Goal: Information Seeking & Learning: Find specific fact

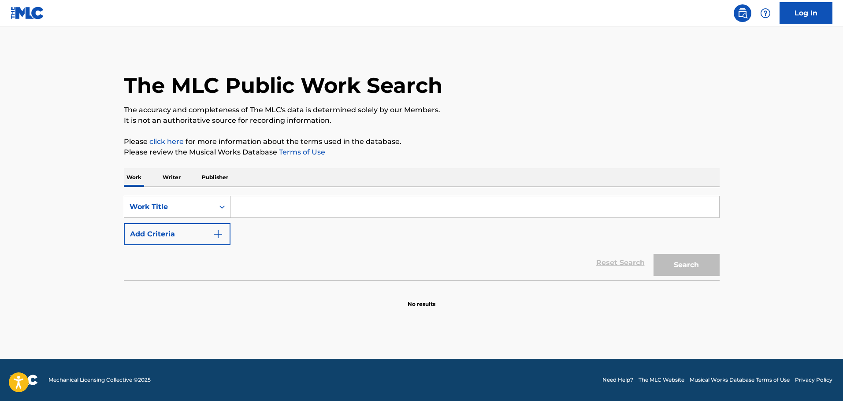
click at [193, 208] on div "Work Title" at bounding box center [169, 207] width 79 height 11
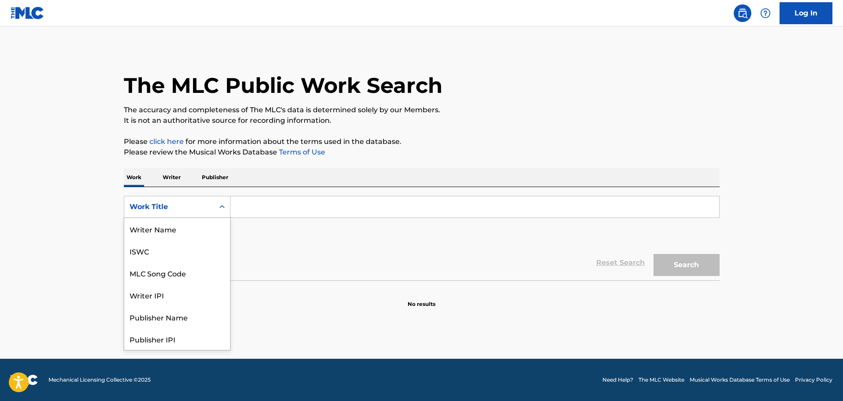
scroll to position [44, 0]
click at [191, 232] on div "MLC Song Code" at bounding box center [177, 229] width 106 height 22
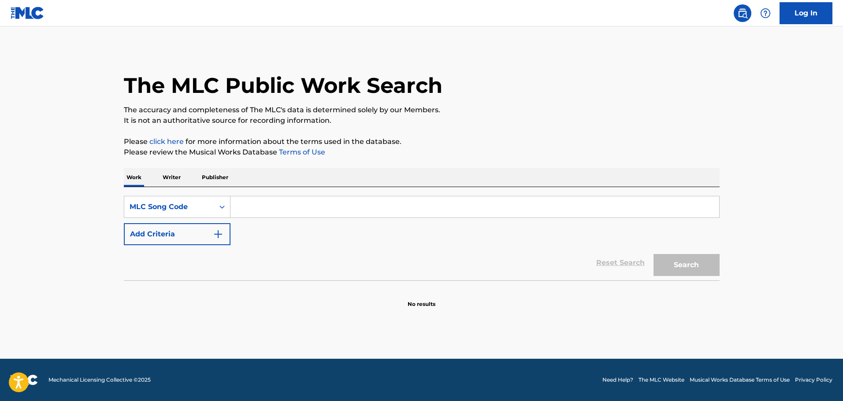
click at [283, 202] on input "Search Form" at bounding box center [474, 207] width 489 height 21
paste input "W6807O"
type input "W6807O"
click at [711, 266] on button "Search" at bounding box center [686, 265] width 66 height 22
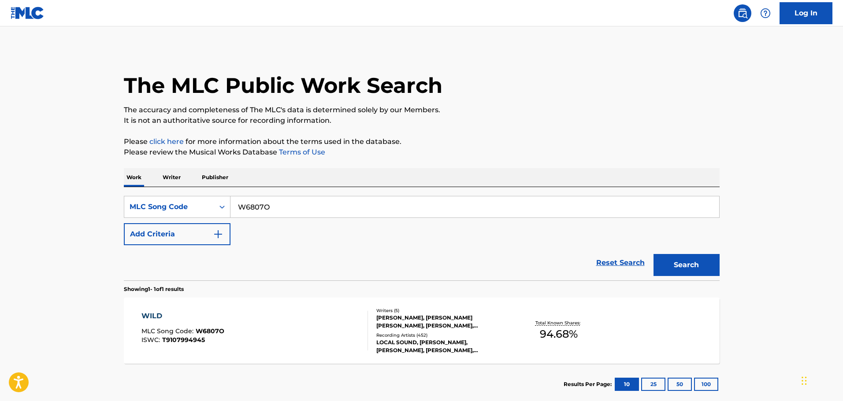
click at [248, 317] on div "WILD MLC Song Code : W6807O ISWC : T9107994945" at bounding box center [254, 331] width 226 height 40
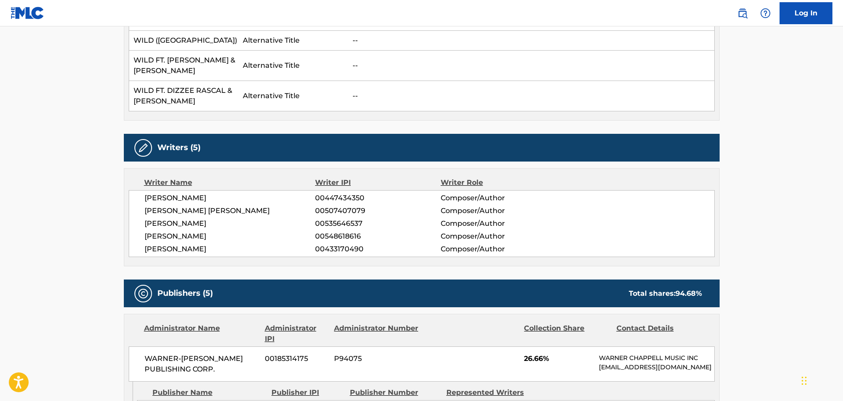
scroll to position [308, 0]
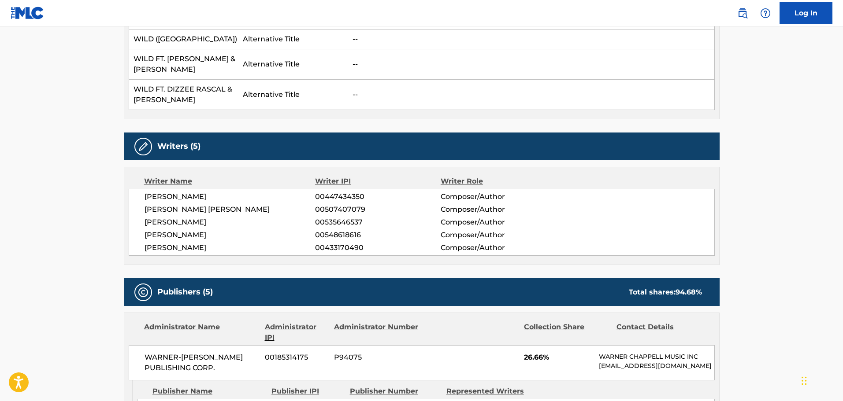
click at [287, 176] on div "Writer Name" at bounding box center [229, 181] width 171 height 11
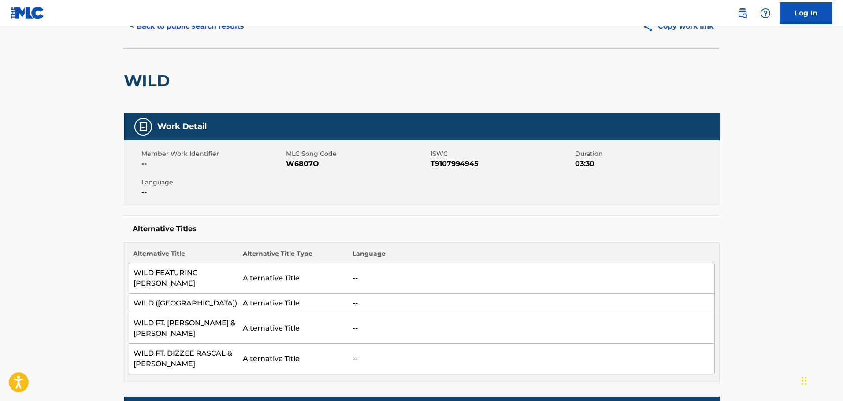
scroll to position [0, 0]
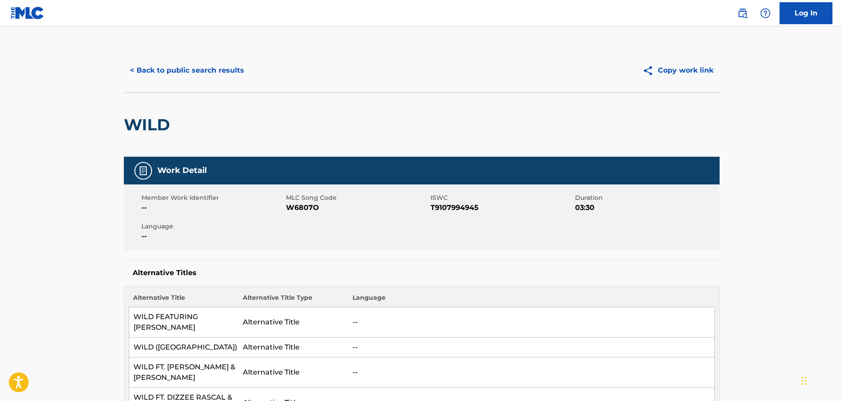
click at [310, 210] on span "W6807O" at bounding box center [357, 208] width 142 height 11
copy span "W6807O"
click at [399, 70] on div "< Back to public search results" at bounding box center [273, 70] width 298 height 22
click at [195, 67] on button "< Back to public search results" at bounding box center [187, 70] width 126 height 22
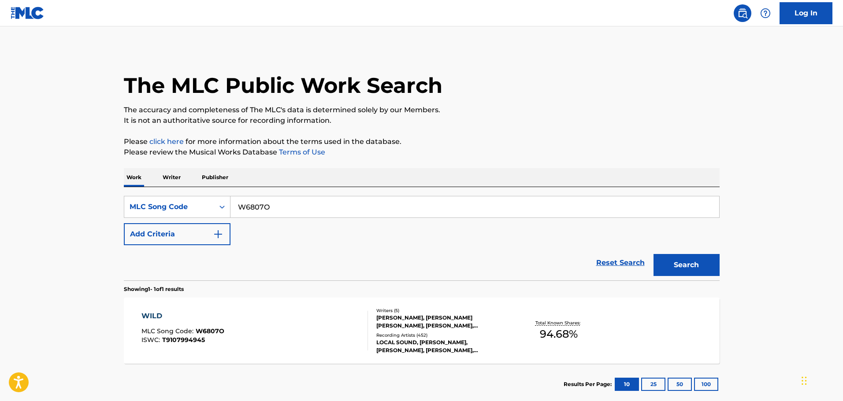
drag, startPoint x: 285, startPoint y: 204, endPoint x: 216, endPoint y: 179, distance: 72.6
click at [218, 180] on div "Work Writer Publisher SearchWithCriteria4587a602-ad11-4b11-8332-056943d858ef ML…" at bounding box center [422, 286] width 596 height 237
paste input "IB990F"
type input "IB990F"
click at [681, 253] on div "Search" at bounding box center [684, 262] width 71 height 35
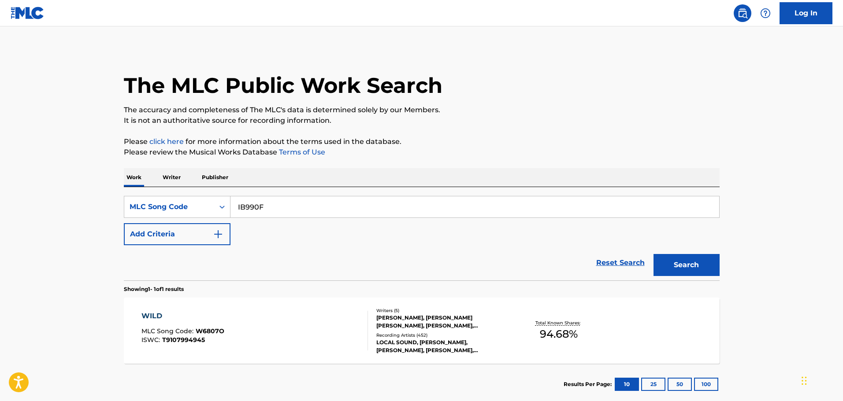
click at [683, 264] on button "Search" at bounding box center [686, 265] width 66 height 22
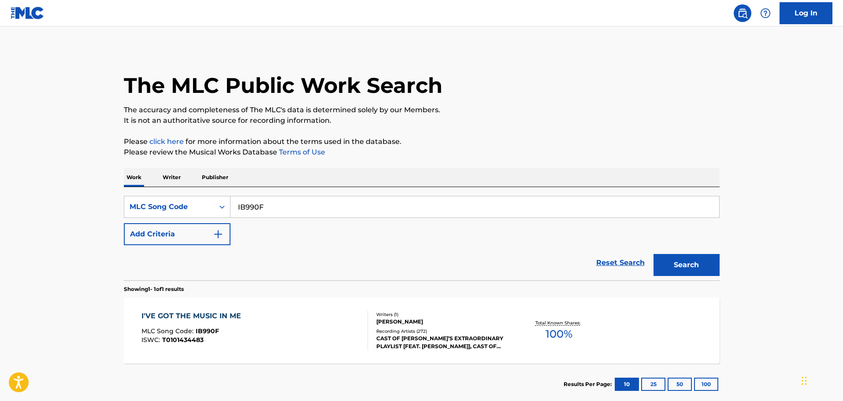
click at [324, 322] on div "I'VE GOT THE MUSIC IN ME MLC Song Code : IB990F ISWC : T0101434483" at bounding box center [254, 331] width 226 height 40
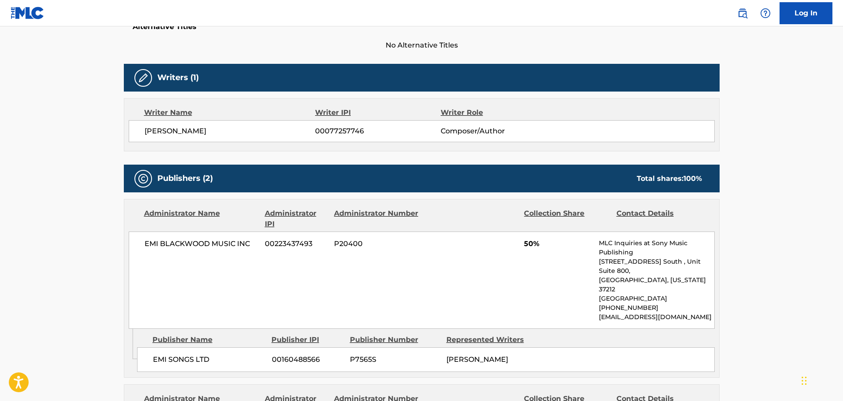
scroll to position [220, 0]
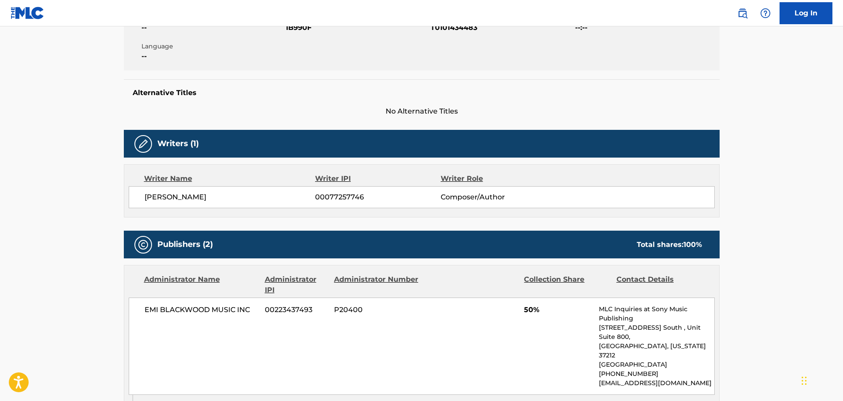
scroll to position [132, 0]
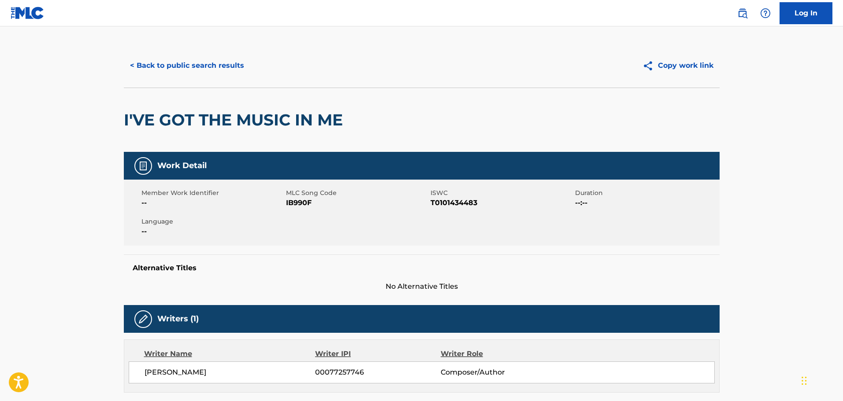
scroll to position [0, 0]
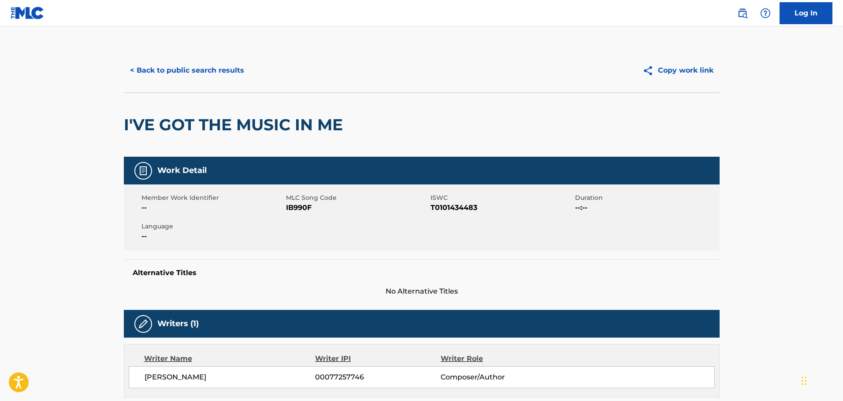
click at [223, 69] on button "< Back to public search results" at bounding box center [187, 70] width 126 height 22
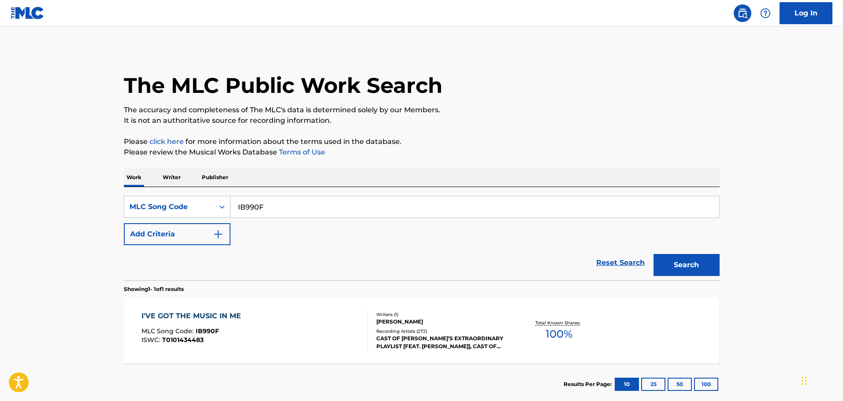
click at [594, 67] on div "The MLC Public Work Search" at bounding box center [422, 80] width 596 height 64
click at [253, 342] on div "I'VE GOT THE MUSIC IN ME MLC Song Code : IB990F ISWC : T0101434483" at bounding box center [254, 331] width 226 height 40
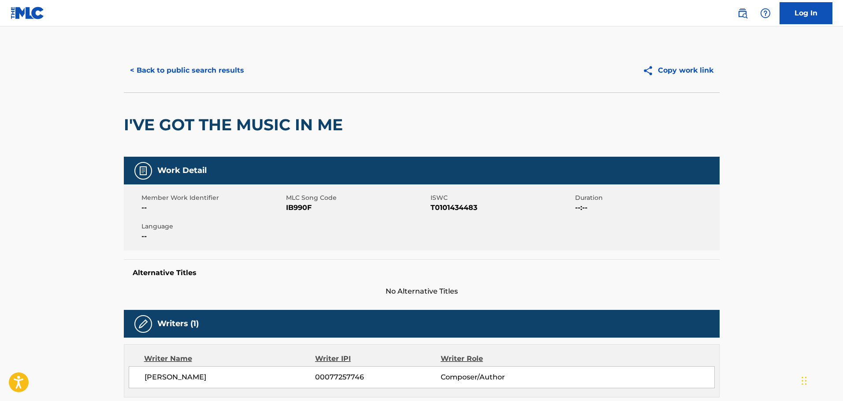
click at [175, 68] on button "< Back to public search results" at bounding box center [187, 70] width 126 height 22
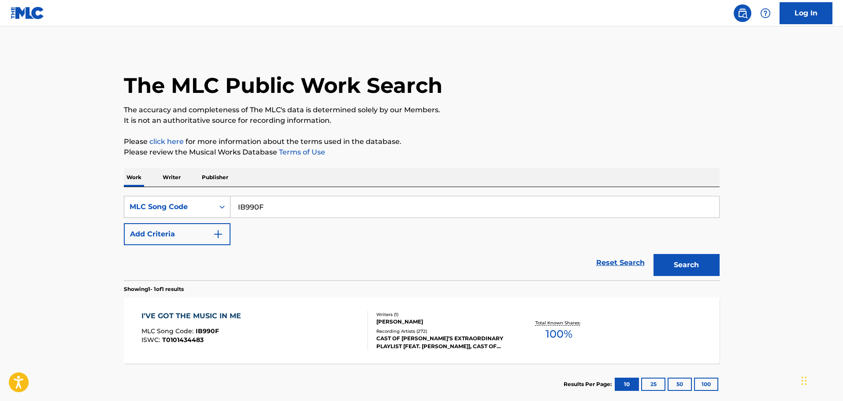
click at [211, 208] on div "MLC Song Code" at bounding box center [169, 207] width 90 height 17
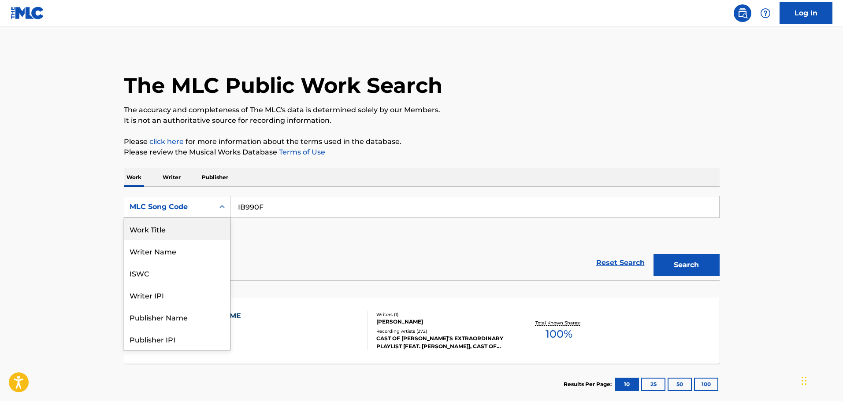
click at [172, 233] on div "Work Title" at bounding box center [177, 229] width 106 height 22
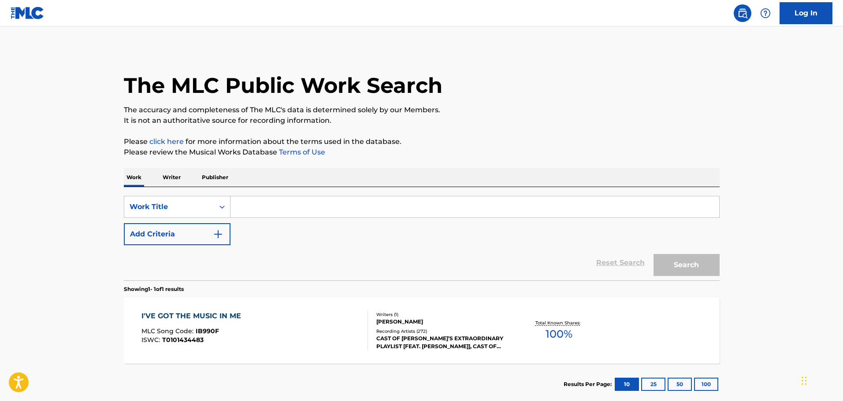
click at [298, 198] on input "Search Form" at bounding box center [474, 207] width 489 height 21
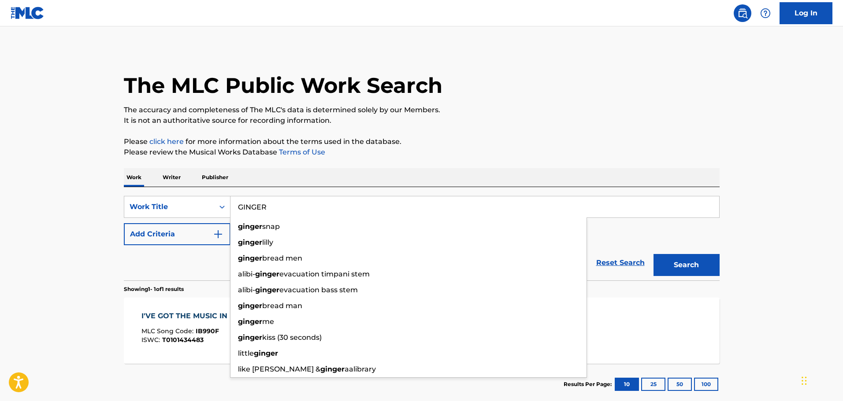
type input "GINGER"
click at [185, 239] on button "Add Criteria" at bounding box center [177, 234] width 107 height 22
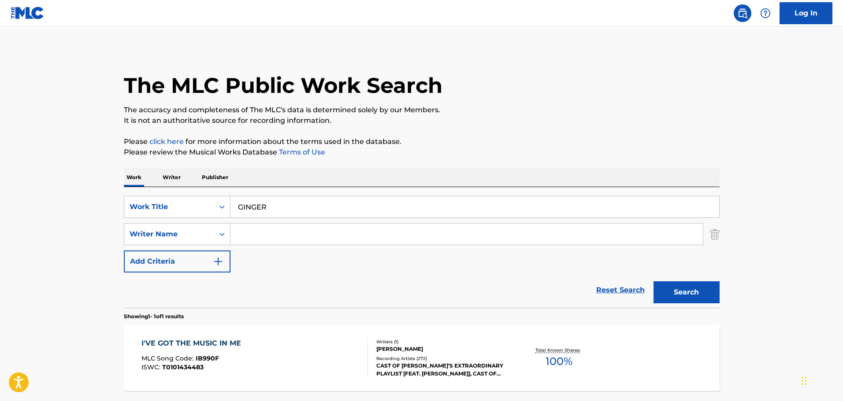
click at [261, 238] on input "Search Form" at bounding box center [466, 234] width 472 height 21
paste input "Ayodeji Ibrahim Balogun"
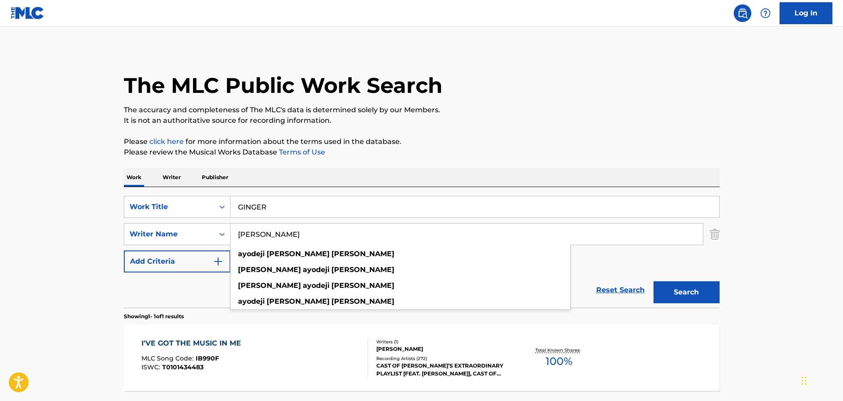
click at [257, 236] on input "Ayodeji Ibrahim Balogun" at bounding box center [466, 234] width 472 height 21
type input "Ayodeji Ibrahim Balogun"
click at [653, 282] on button "Search" at bounding box center [686, 293] width 66 height 22
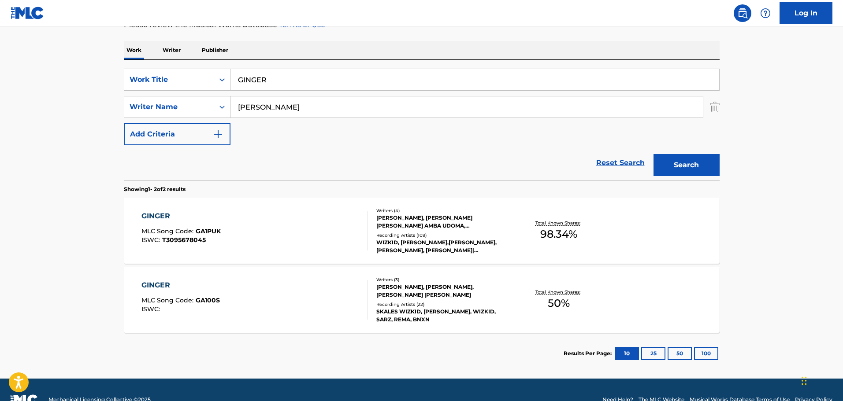
scroll to position [132, 0]
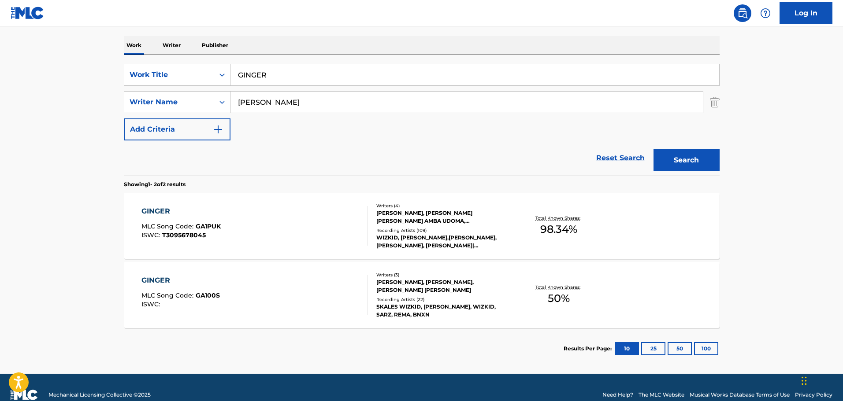
click at [376, 300] on div "Recording Artists ( 22 )" at bounding box center [442, 300] width 133 height 7
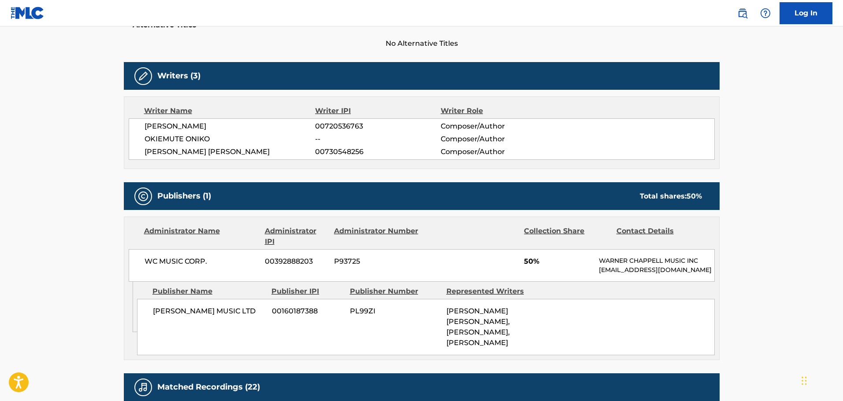
scroll to position [28, 0]
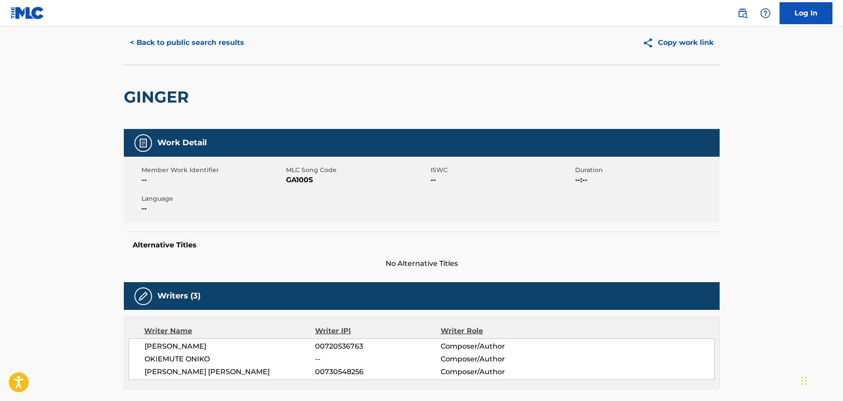
click at [196, 36] on button "< Back to public search results" at bounding box center [187, 43] width 126 height 22
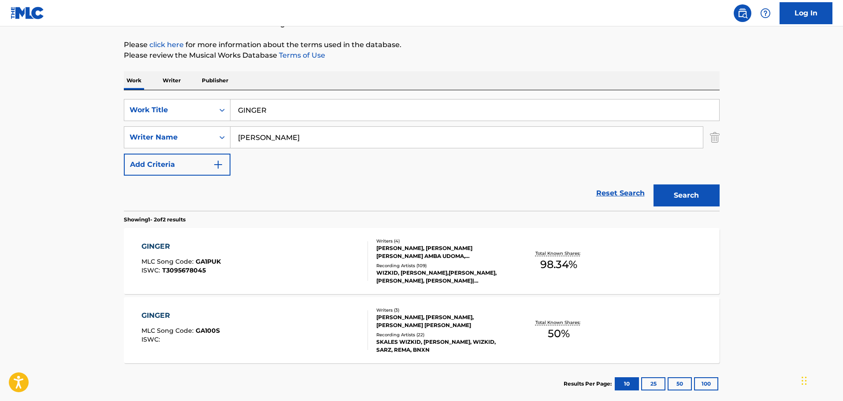
click at [330, 275] on div "GINGER MLC Song Code : GA1PUK ISWC : T3095678045" at bounding box center [254, 261] width 226 height 40
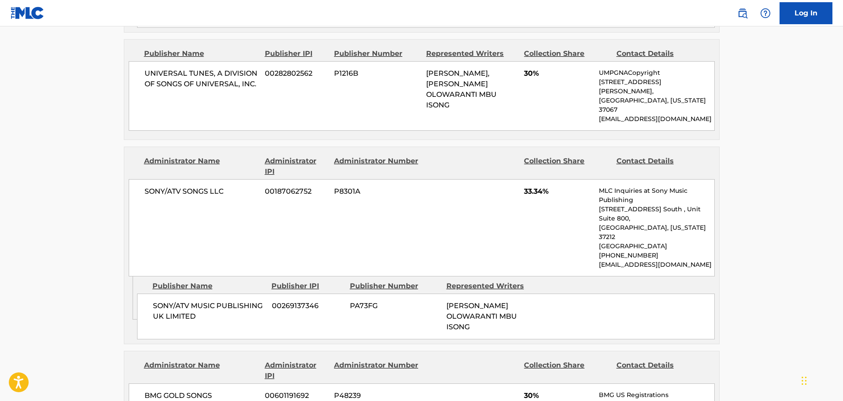
scroll to position [573, 0]
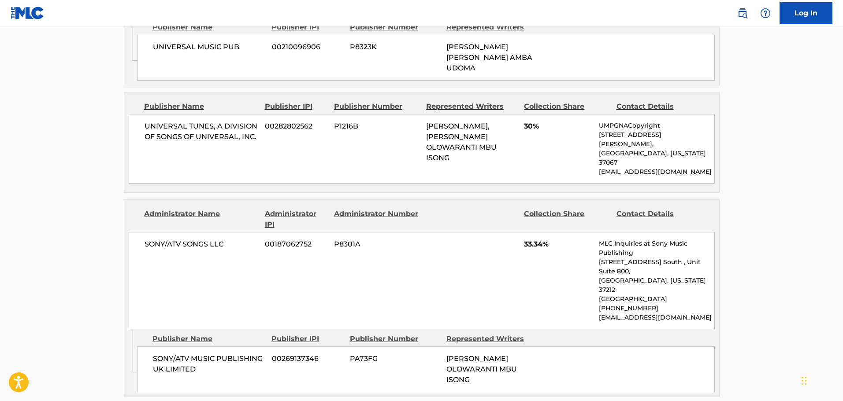
click at [336, 232] on div "SONY/ATV SONGS LLC 00187062752 P8301A 33.34% MLC Inquiries at Sony Music Publis…" at bounding box center [422, 280] width 586 height 97
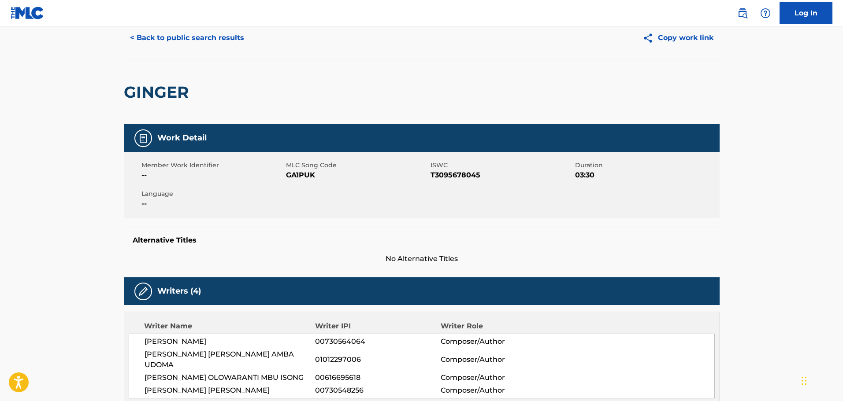
scroll to position [0, 0]
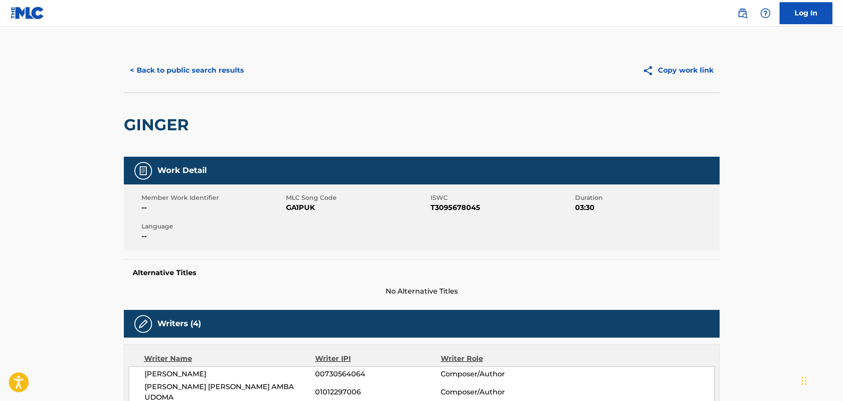
click at [330, 197] on span "MLC Song Code" at bounding box center [357, 197] width 142 height 9
drag, startPoint x: 323, startPoint y: 210, endPoint x: 287, endPoint y: 212, distance: 36.6
click at [287, 212] on span "GA1PUK" at bounding box center [357, 208] width 142 height 11
drag, startPoint x: 396, startPoint y: 152, endPoint x: 463, endPoint y: 117, distance: 75.9
click at [396, 152] on div "GINGER" at bounding box center [422, 125] width 596 height 64
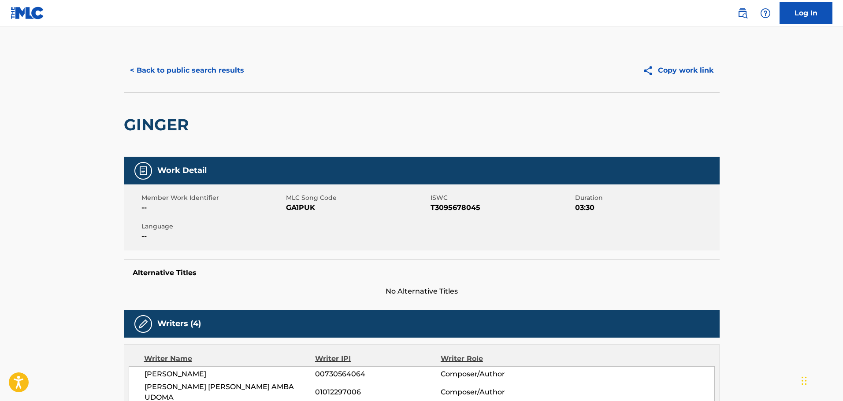
click at [307, 14] on nav "Log In" at bounding box center [421, 13] width 843 height 26
click at [291, 205] on span "GA1PUK" at bounding box center [357, 208] width 142 height 11
copy span "GA1PUK"
click at [290, 191] on div "Member Work Identifier -- MLC Song Code GA1PUK ISWC T3095678045 Duration 03:30 …" at bounding box center [422, 218] width 596 height 66
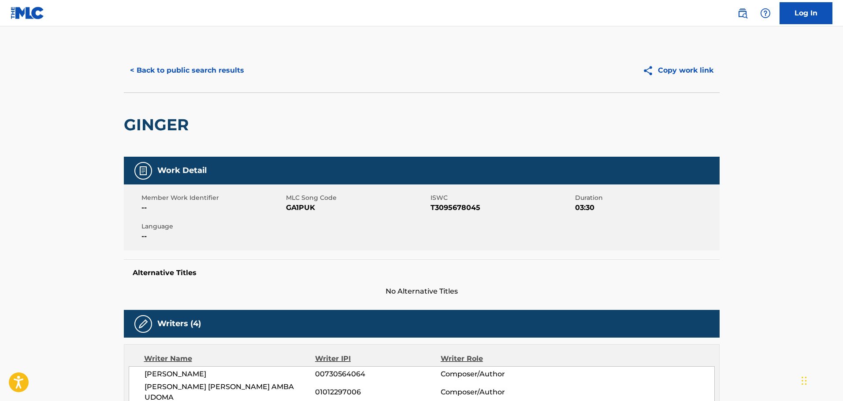
click at [164, 60] on button "< Back to public search results" at bounding box center [187, 70] width 126 height 22
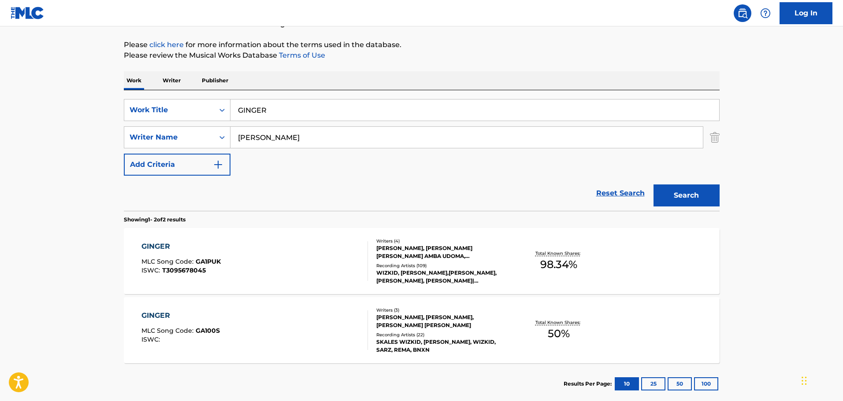
click at [297, 324] on div "GINGER MLC Song Code : GA100S ISWC :" at bounding box center [254, 331] width 226 height 40
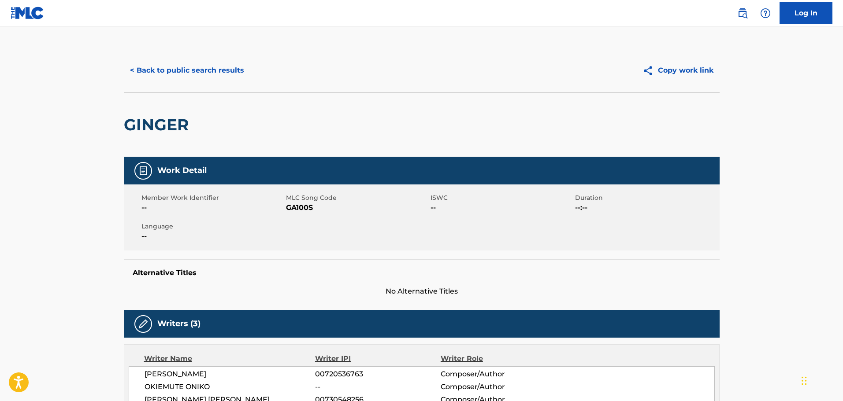
click at [305, 206] on span "GA100S" at bounding box center [357, 208] width 142 height 11
copy span "GA100S"
click at [433, 182] on div "Work Detail" at bounding box center [422, 171] width 596 height 28
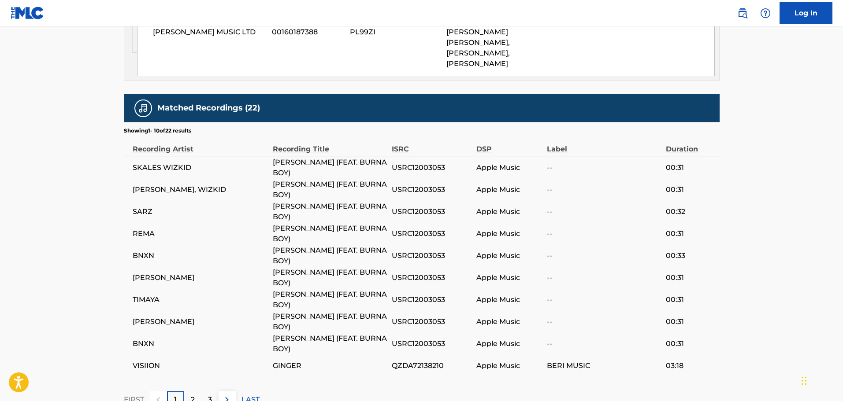
scroll to position [573, 0]
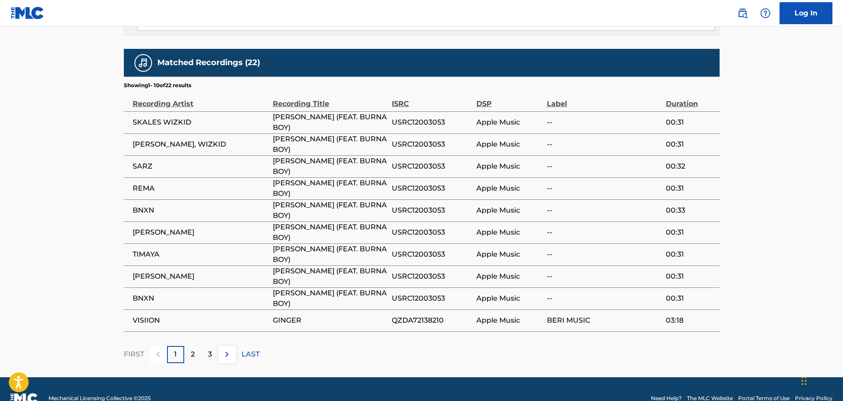
click at [195, 364] on div "2" at bounding box center [192, 354] width 17 height 17
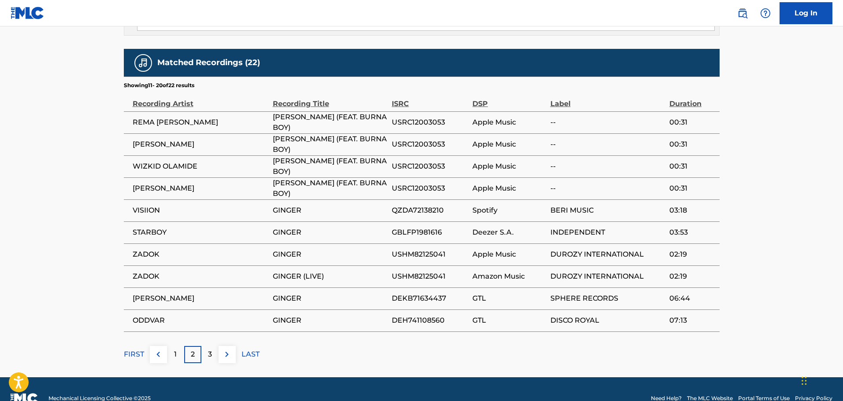
click at [208, 360] on p "3" at bounding box center [210, 354] width 4 height 11
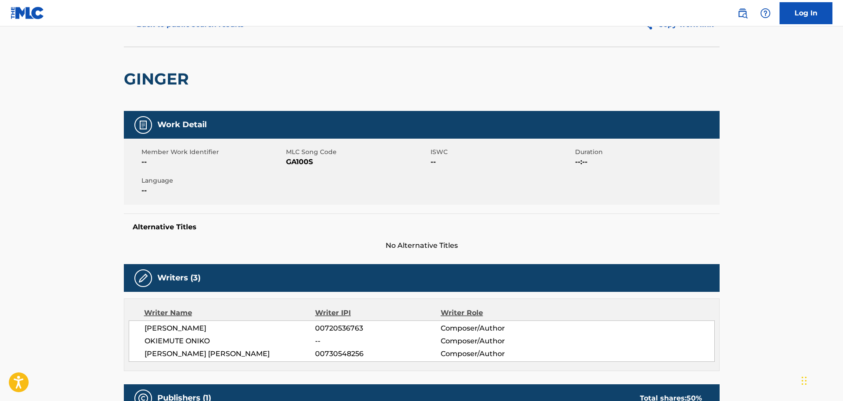
scroll to position [0, 0]
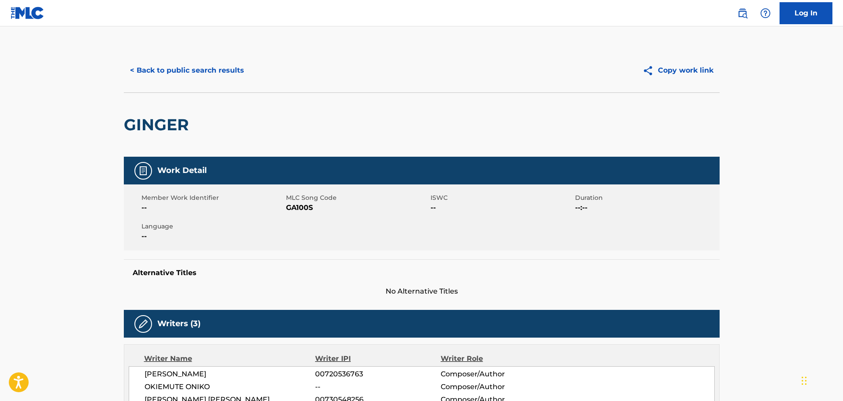
click at [130, 69] on button "< Back to public search results" at bounding box center [187, 70] width 126 height 22
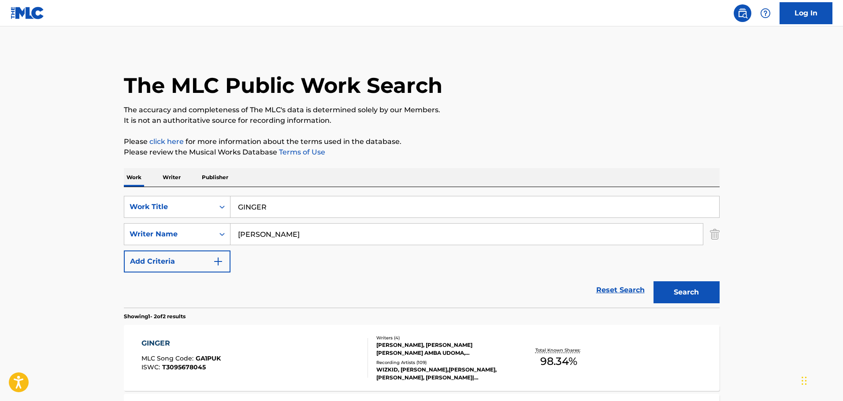
scroll to position [97, 0]
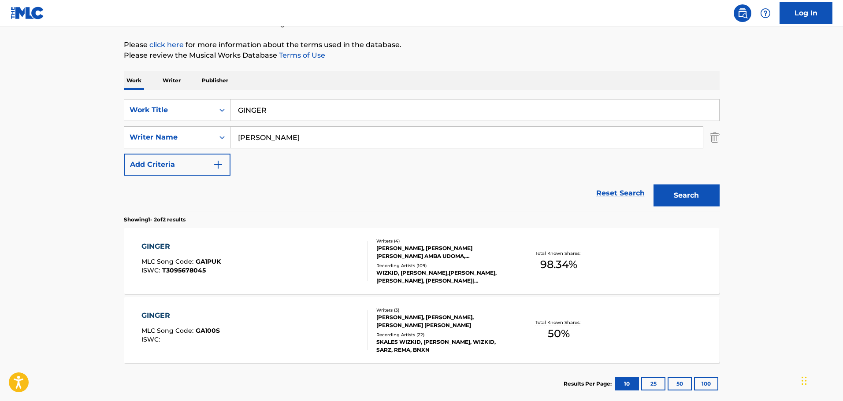
click at [405, 187] on div "Reset Search Search" at bounding box center [422, 193] width 596 height 35
click at [274, 107] on input "GINGER" at bounding box center [474, 110] width 489 height 21
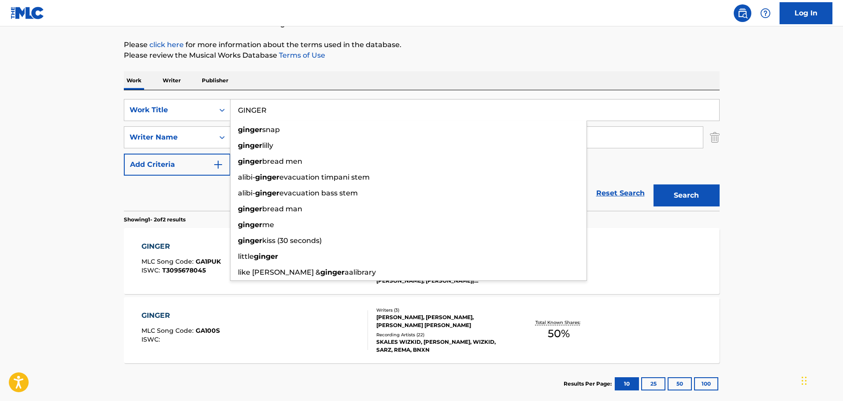
drag, startPoint x: 294, startPoint y: 110, endPoint x: 193, endPoint y: 99, distance: 101.1
click at [196, 100] on div "SearchWithCriteriad241b922-e0f3-4193-b8cf-f747b7dca4b0 Work Title GINGER ginger…" at bounding box center [422, 110] width 596 height 22
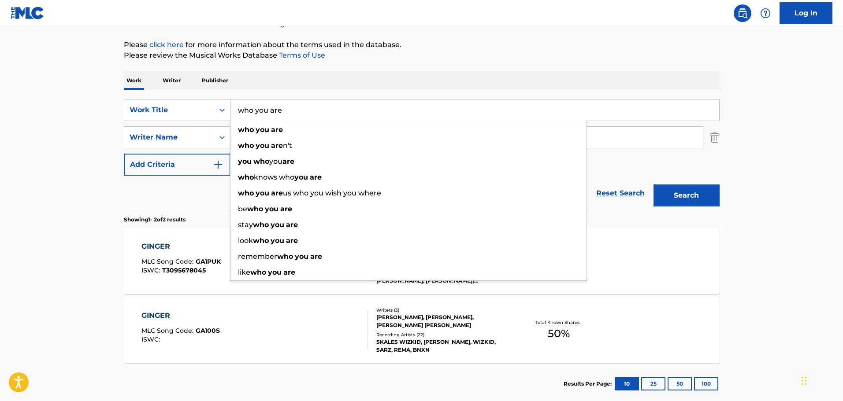
type input "who you are"
click at [377, 72] on div "Work Writer Publisher" at bounding box center [422, 80] width 596 height 19
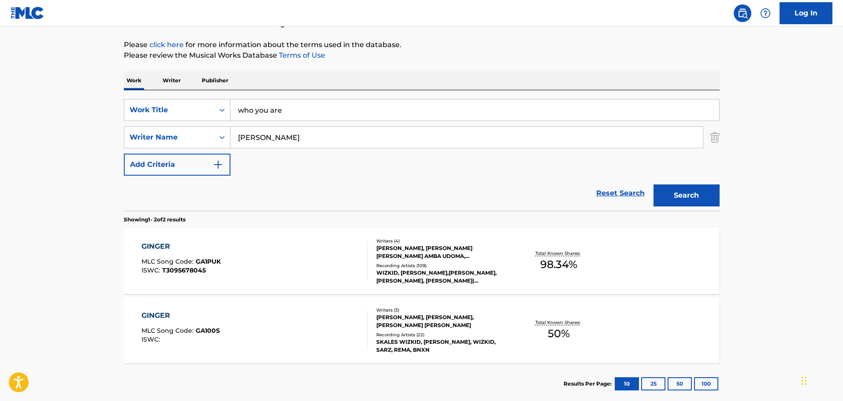
click at [328, 155] on div "SearchWithCriteriad241b922-e0f3-4193-b8cf-f747b7dca4b0 Work Title who you are S…" at bounding box center [422, 137] width 596 height 77
drag, startPoint x: 349, startPoint y: 134, endPoint x: 195, endPoint y: 112, distance: 155.4
click at [195, 112] on div "SearchWithCriteriad241b922-e0f3-4193-b8cf-f747b7dca4b0 Work Title who you are S…" at bounding box center [422, 137] width 596 height 77
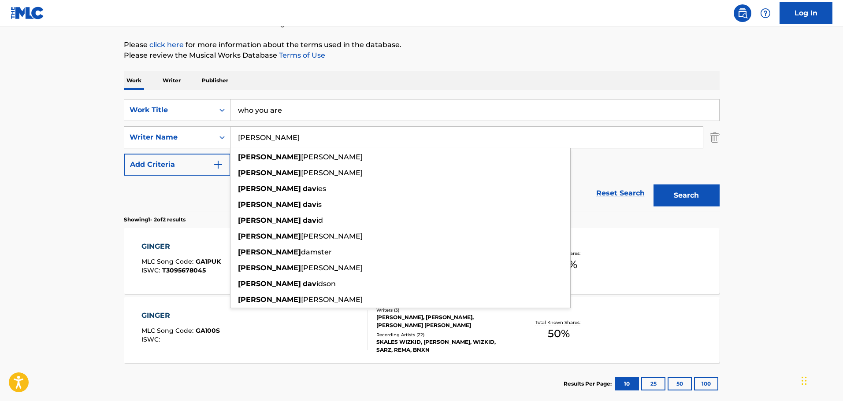
type input "craig david"
click at [653, 185] on button "Search" at bounding box center [686, 196] width 66 height 22
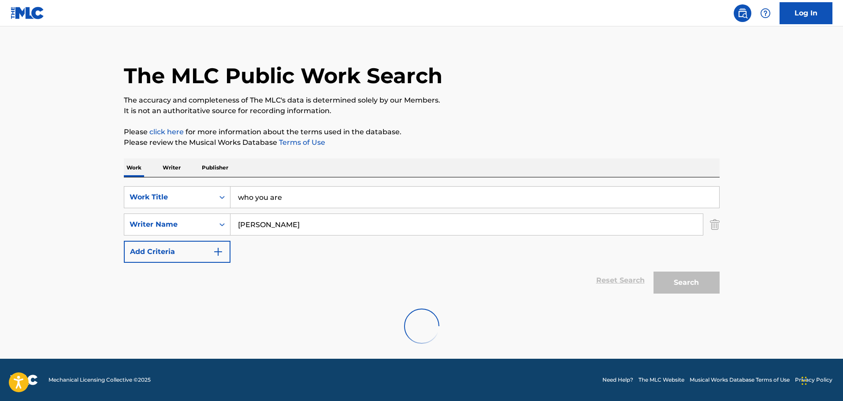
scroll to position [10, 0]
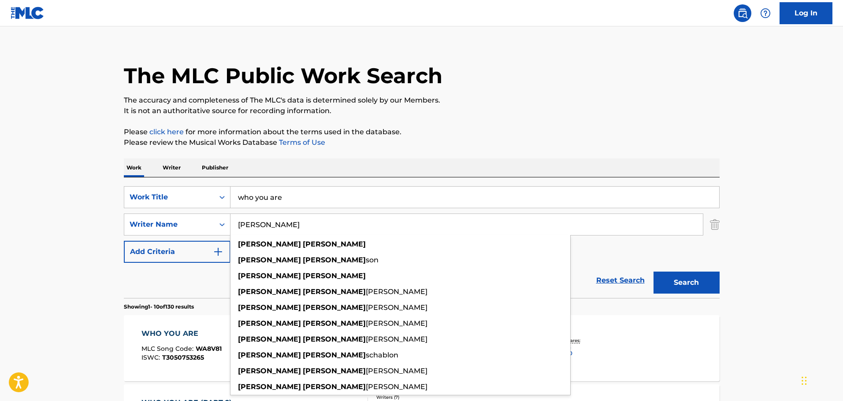
click at [551, 84] on div "The MLC Public Work Search" at bounding box center [422, 71] width 596 height 64
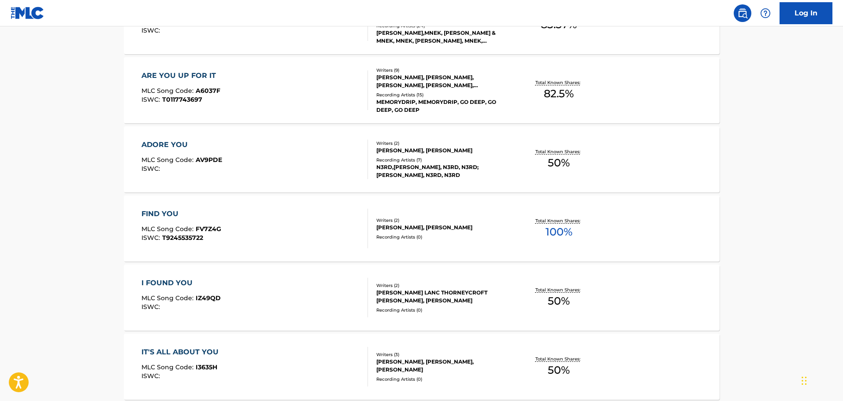
scroll to position [142, 0]
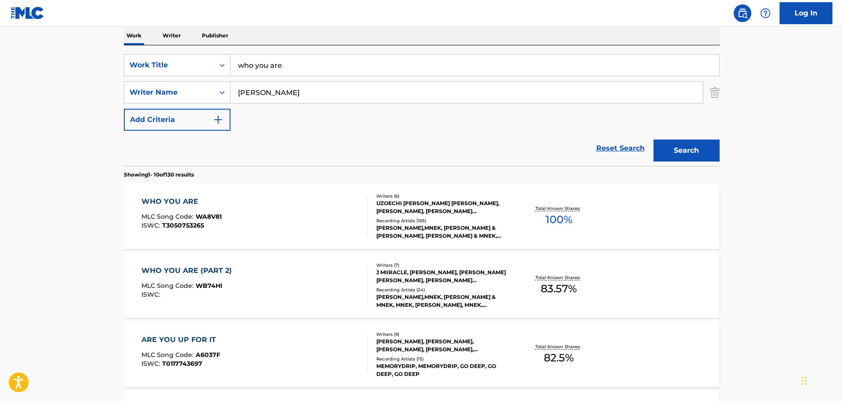
click at [306, 213] on div "WHO YOU ARE MLC Song Code : WA8V81 ISWC : T3050753265" at bounding box center [254, 217] width 226 height 40
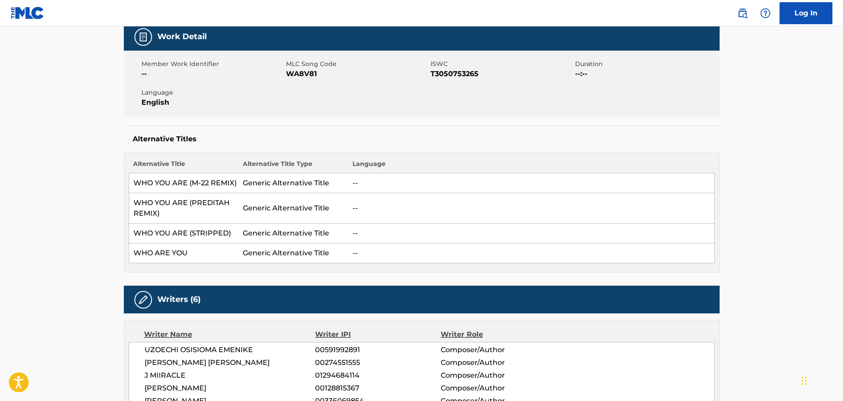
scroll to position [132, 0]
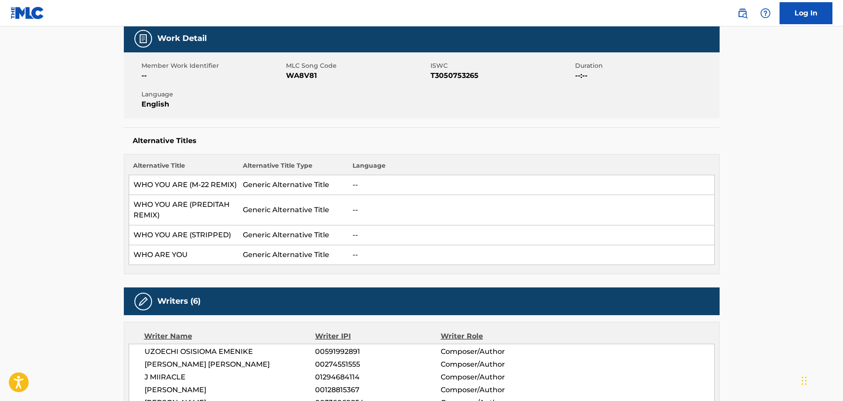
drag, startPoint x: 393, startPoint y: 162, endPoint x: 399, endPoint y: 173, distance: 12.6
click at [393, 162] on th "Language" at bounding box center [531, 168] width 366 height 14
click at [291, 167] on th "Alternative Title Type" at bounding box center [293, 168] width 110 height 14
click at [293, 77] on span "WA8V81" at bounding box center [357, 76] width 142 height 11
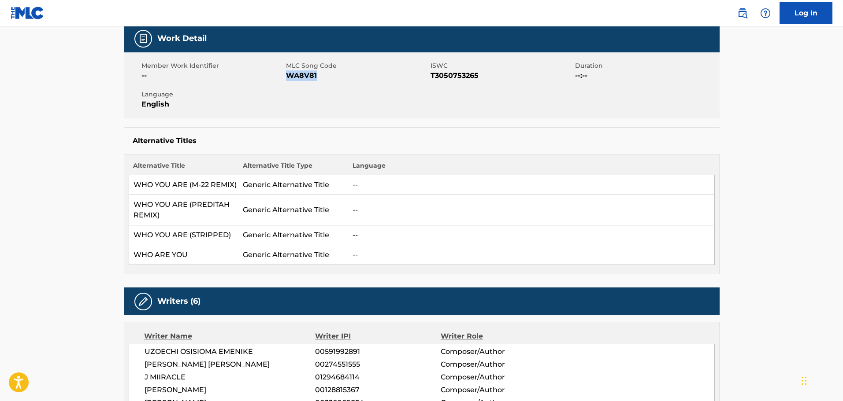
copy span "WA8V81"
click at [499, 84] on div "Member Work Identifier -- MLC Song Code WA8V81 ISWC T3050753265 Duration --:-- …" at bounding box center [422, 85] width 596 height 66
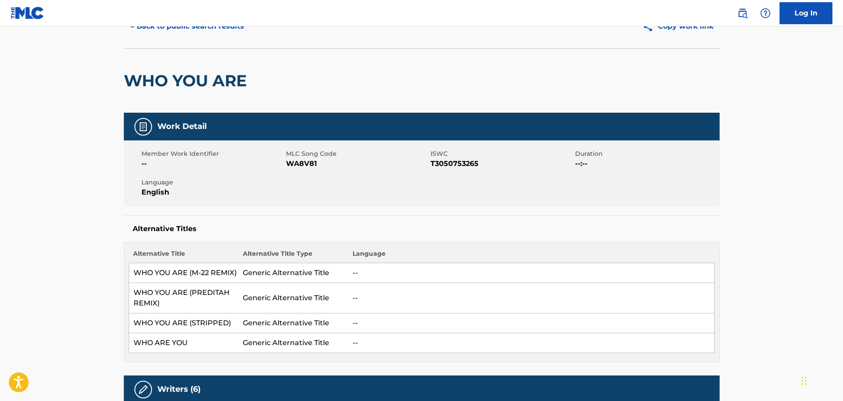
scroll to position [0, 0]
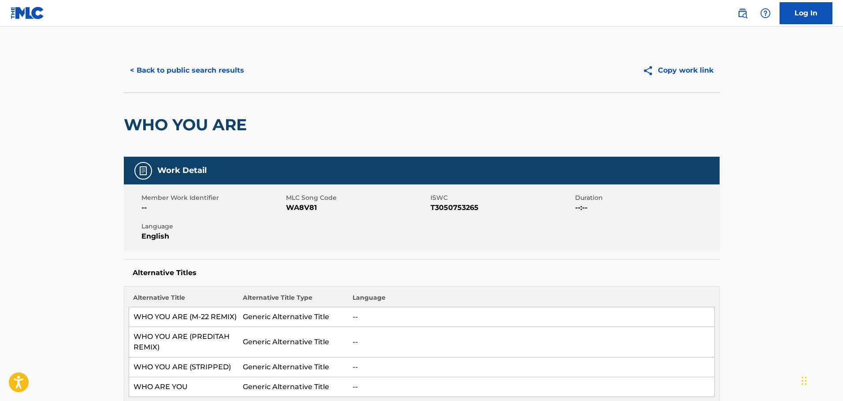
click at [215, 67] on button "< Back to public search results" at bounding box center [187, 70] width 126 height 22
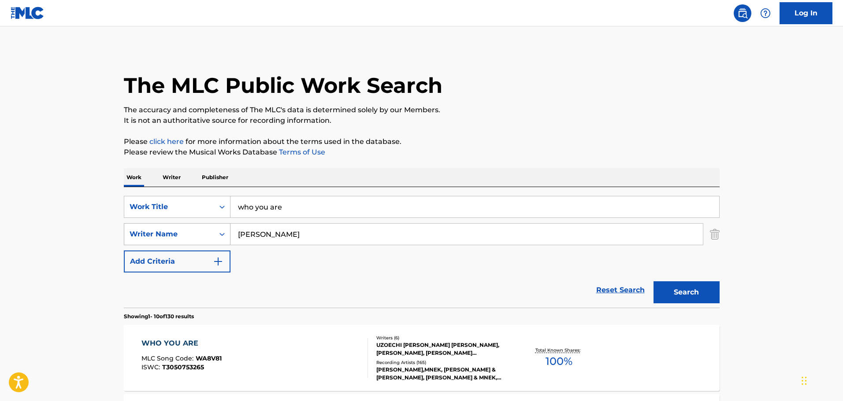
drag, startPoint x: 304, startPoint y: 232, endPoint x: 186, endPoint y: 230, distance: 117.7
click at [186, 230] on div "SearchWithCriteria42678540-b5a3-4ca2-99c7-7c9c8614fa2f Writer Name craig david" at bounding box center [422, 234] width 596 height 22
click at [193, 204] on div "Work Title" at bounding box center [169, 207] width 79 height 11
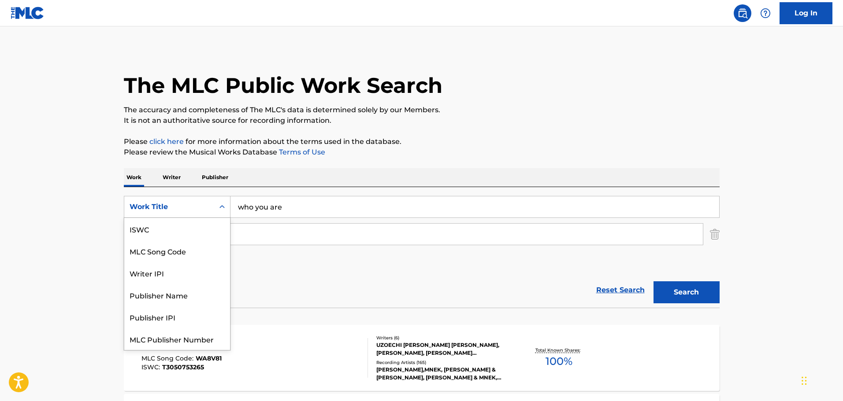
scroll to position [22, 0]
click at [189, 227] on div "MLC Song Code" at bounding box center [177, 229] width 106 height 22
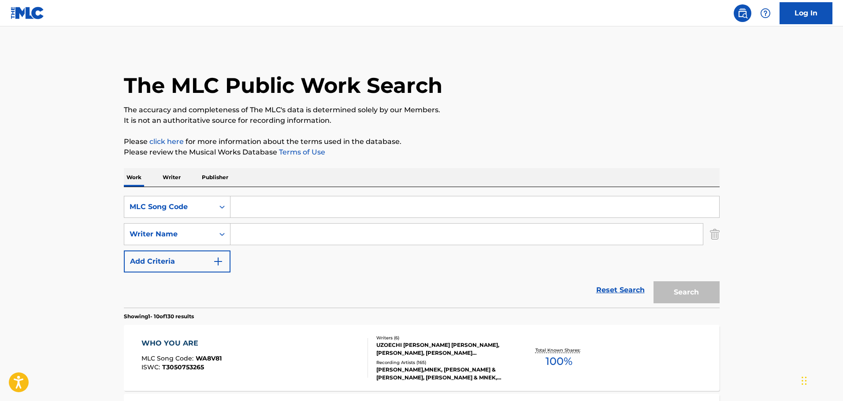
drag, startPoint x: 310, startPoint y: 209, endPoint x: 296, endPoint y: 207, distance: 14.3
click at [305, 208] on input "Search Form" at bounding box center [474, 207] width 489 height 21
paste input "H10770"
type input "H10770"
click at [684, 287] on button "Search" at bounding box center [686, 293] width 66 height 22
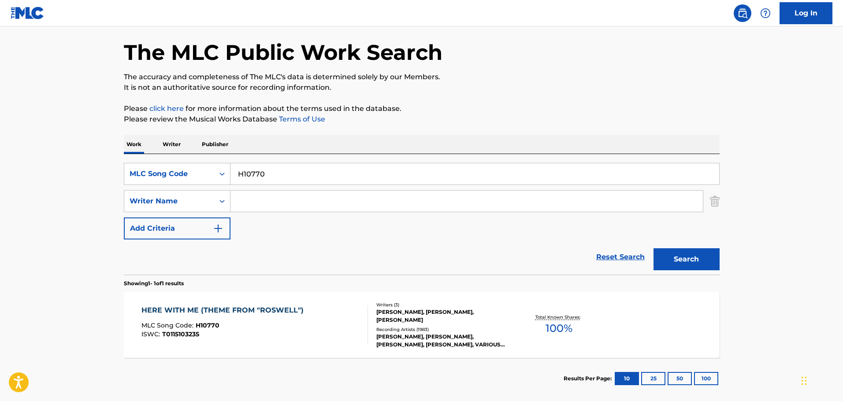
scroll to position [78, 0]
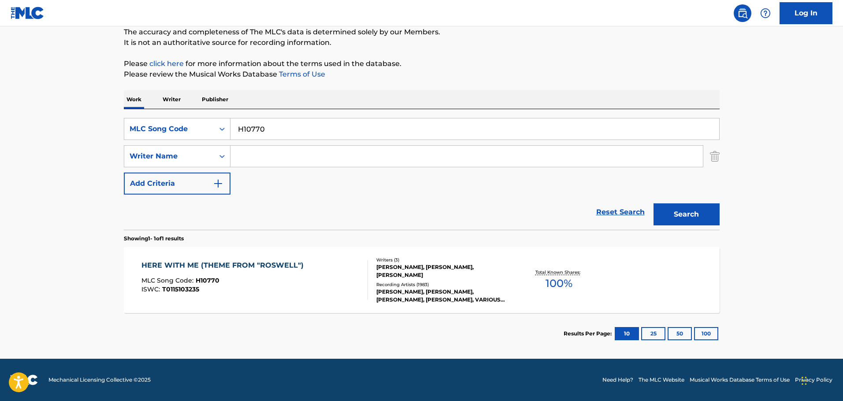
click at [317, 290] on div "HERE WITH ME (THEME FROM "ROSWELL") MLC Song Code : H10770 ISWC : T0115103235" at bounding box center [254, 280] width 226 height 40
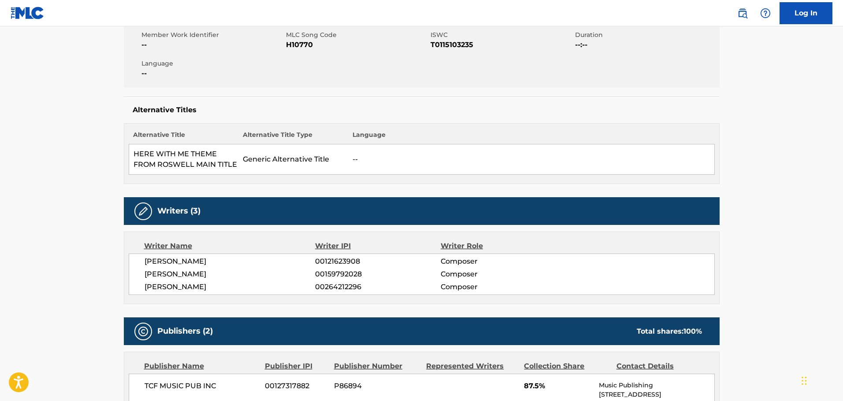
scroll to position [88, 0]
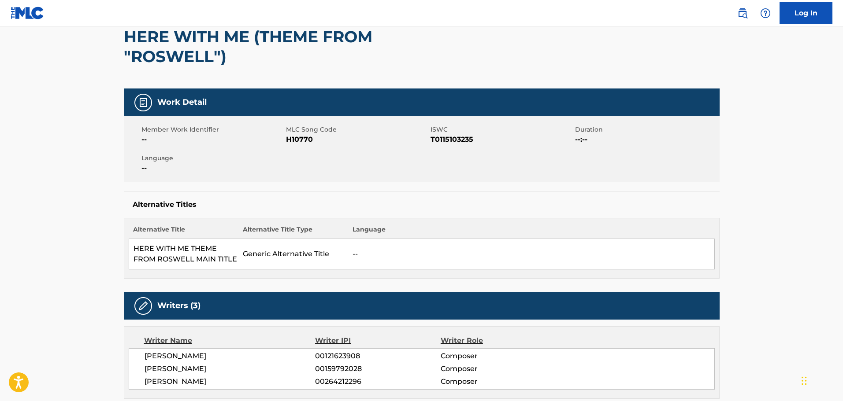
click at [294, 140] on span "H10770" at bounding box center [357, 139] width 142 height 11
copy span "H10770"
click at [515, 54] on div "HERE WITH ME (THEME FROM "ROSWELL")" at bounding box center [422, 46] width 596 height 84
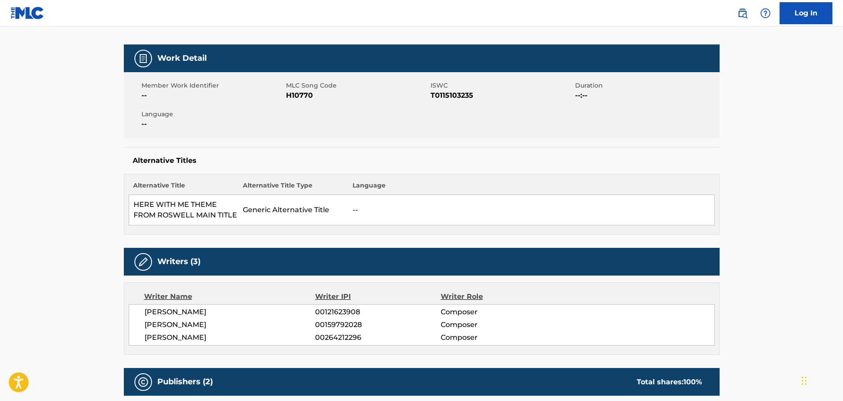
scroll to position [0, 0]
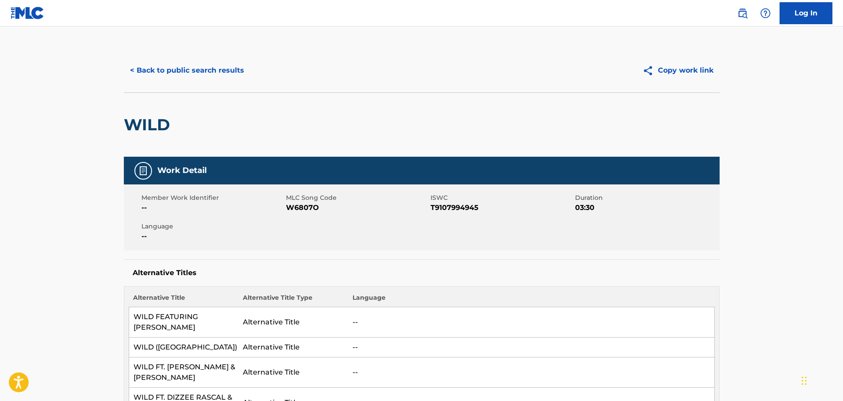
click at [216, 74] on button "< Back to public search results" at bounding box center [187, 70] width 126 height 22
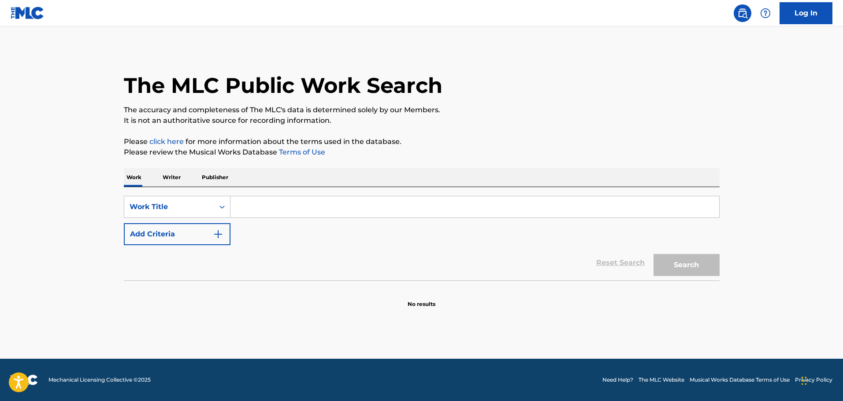
click at [256, 198] on input "Search Form" at bounding box center [474, 207] width 489 height 21
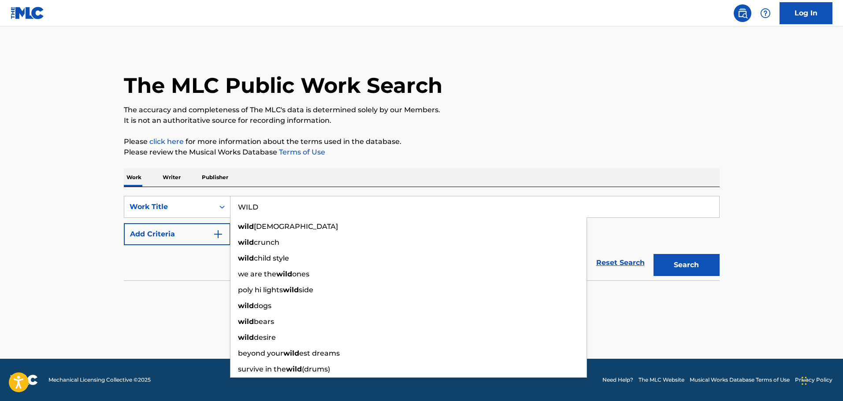
type input "WILD"
click at [205, 238] on button "Add Criteria" at bounding box center [177, 234] width 107 height 22
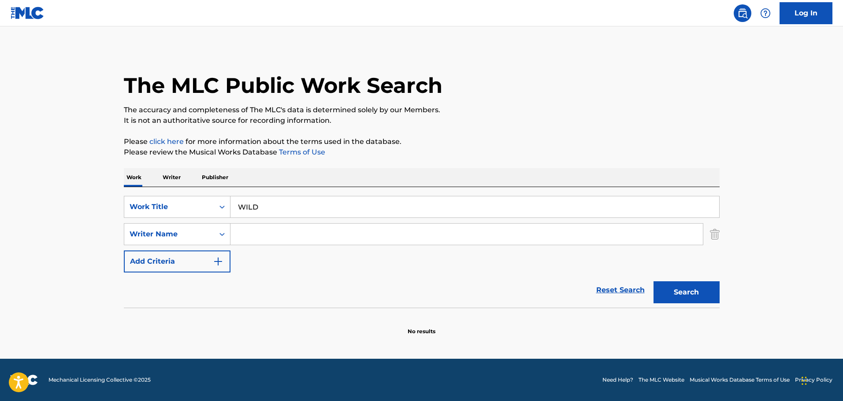
click at [279, 235] on input "Search Form" at bounding box center [466, 234] width 472 height 21
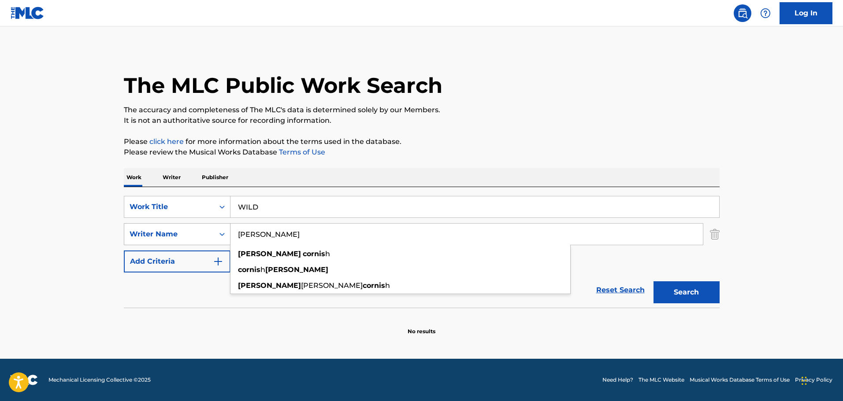
type input "[PERSON_NAME]"
click at [653, 282] on button "Search" at bounding box center [686, 293] width 66 height 22
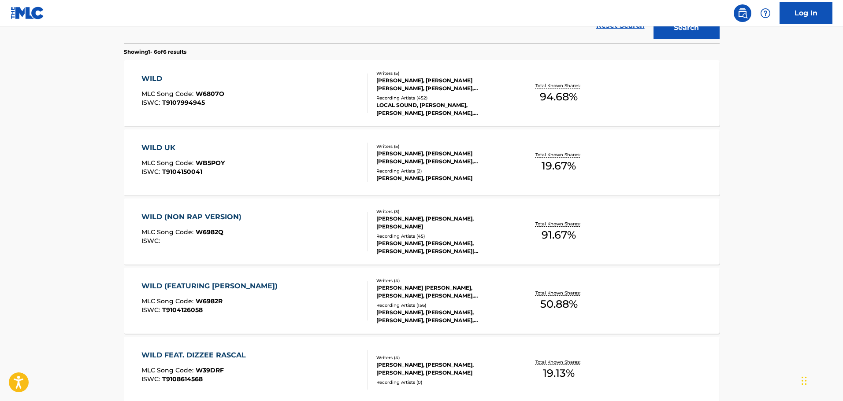
scroll to position [264, 0]
click at [282, 234] on div "WILD (NON RAP VERSION) MLC Song Code : W6982Q ISWC :" at bounding box center [254, 232] width 226 height 40
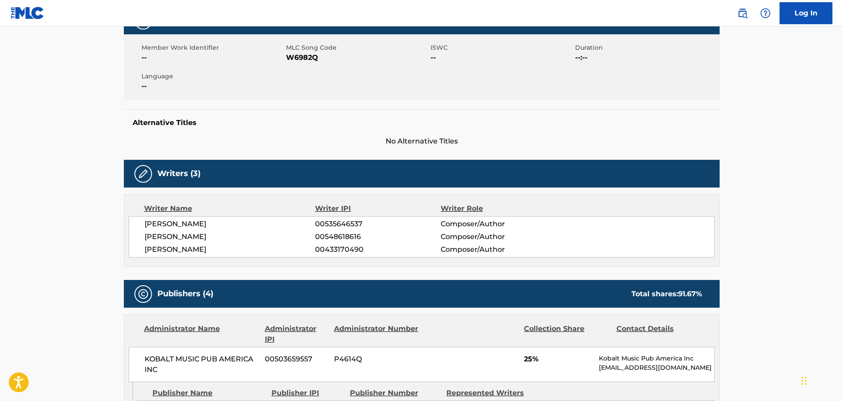
scroll to position [176, 0]
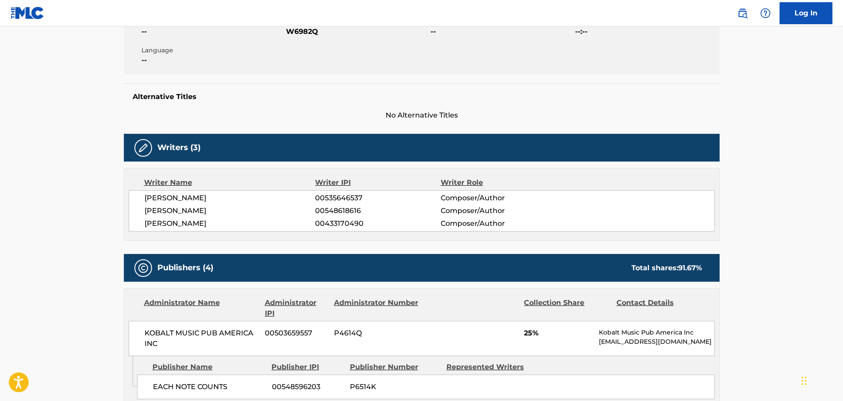
click at [301, 28] on span "W6982Q" at bounding box center [357, 31] width 142 height 11
copy span "W6982Q"
click at [355, 61] on div "Member Work Identifier -- MLC Song Code W6982Q ISWC -- Duration --:-- Language …" at bounding box center [422, 41] width 596 height 66
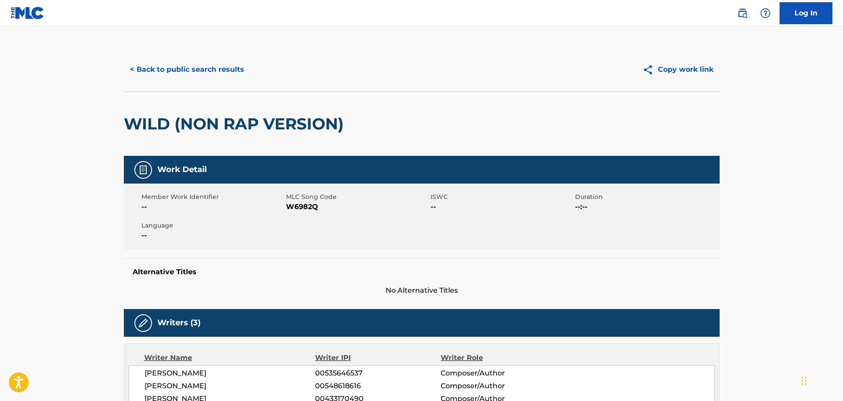
scroll to position [0, 0]
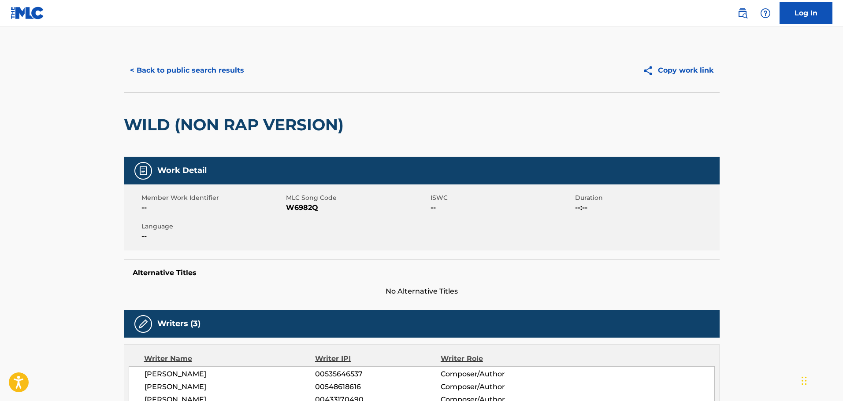
click at [221, 75] on button "< Back to public search results" at bounding box center [187, 70] width 126 height 22
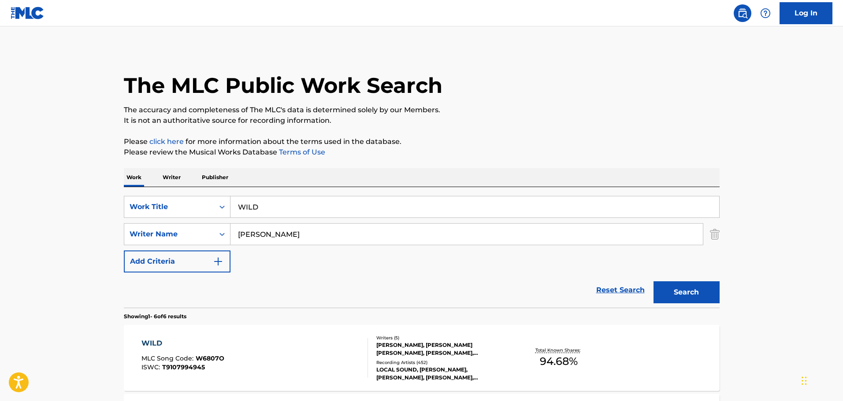
scroll to position [315, 0]
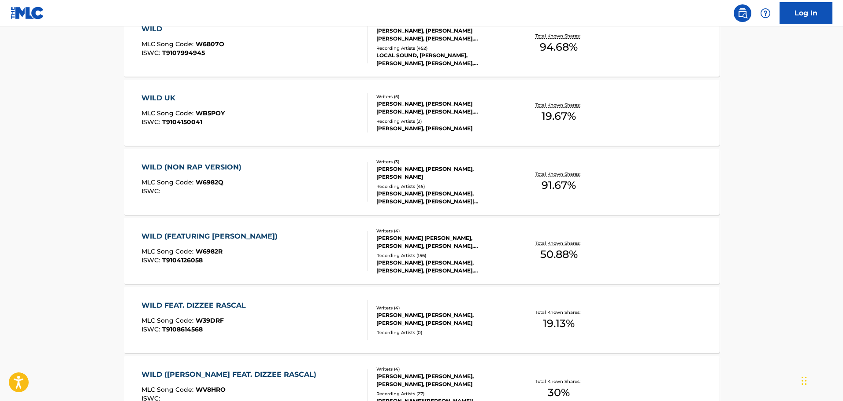
click at [315, 73] on div "WILD MLC Song Code : W6807O ISWC : T9107994945 Writers ( 5 ) DYLAN MILLS, SEAN …" at bounding box center [422, 44] width 596 height 66
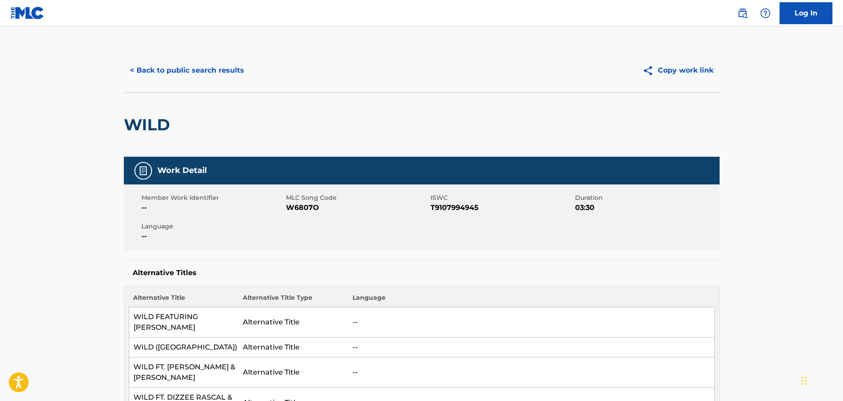
click at [198, 73] on button "< Back to public search results" at bounding box center [187, 70] width 126 height 22
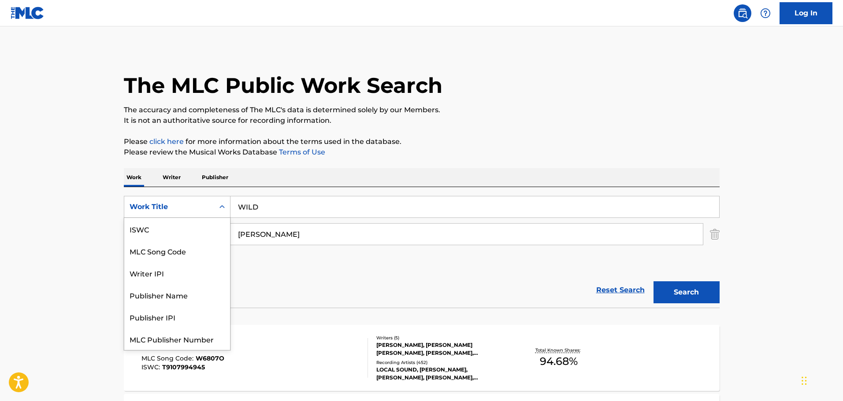
click at [190, 209] on div "Work Title" at bounding box center [169, 207] width 79 height 11
click at [175, 230] on div "MLC Song Code" at bounding box center [177, 229] width 106 height 22
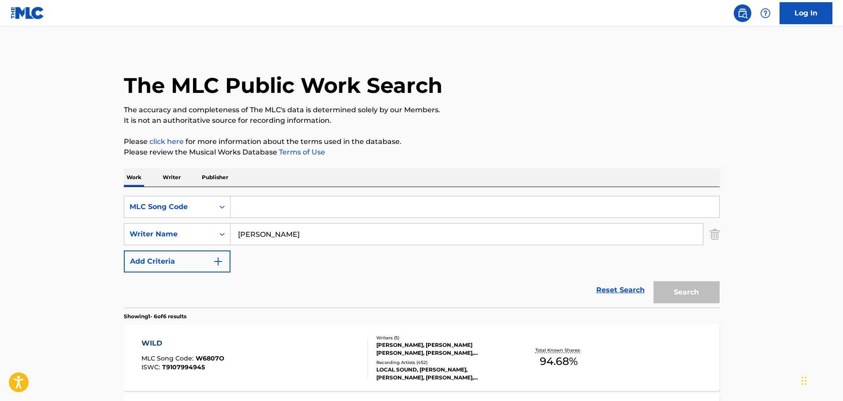
click at [277, 208] on input "Search Form" at bounding box center [474, 207] width 489 height 21
paste input "HQ5CEI"
type input "HQ5CEI"
click at [368, 228] on input "[PERSON_NAME]" at bounding box center [466, 234] width 472 height 21
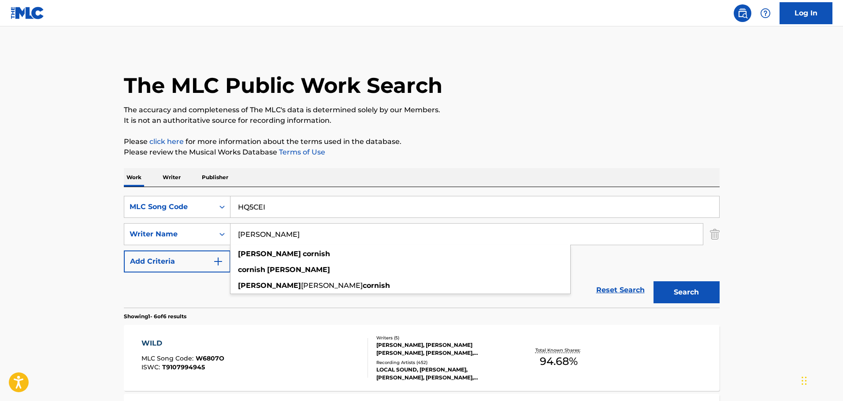
drag, startPoint x: 268, startPoint y: 223, endPoint x: 115, endPoint y: 208, distance: 154.1
click at [227, 214] on div "SearchWithCriteria27852e0c-e84d-4318-845f-9fbd0b893eb4 MLC Song Code HQ5CEI Sea…" at bounding box center [422, 234] width 596 height 77
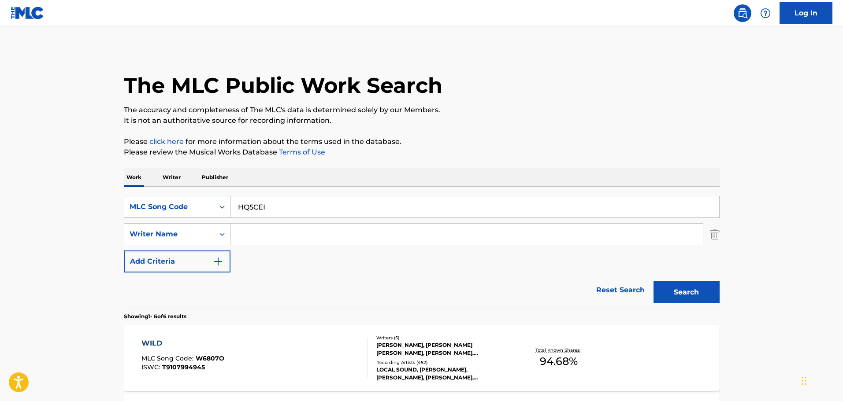
click at [653, 282] on button "Search" at bounding box center [686, 293] width 66 height 22
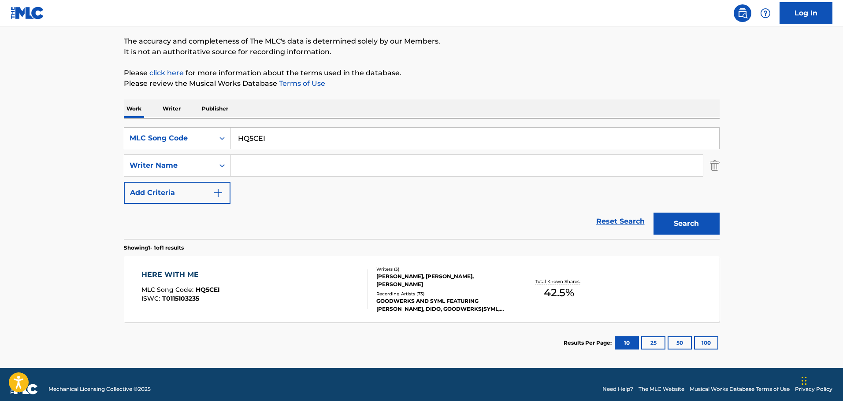
scroll to position [78, 0]
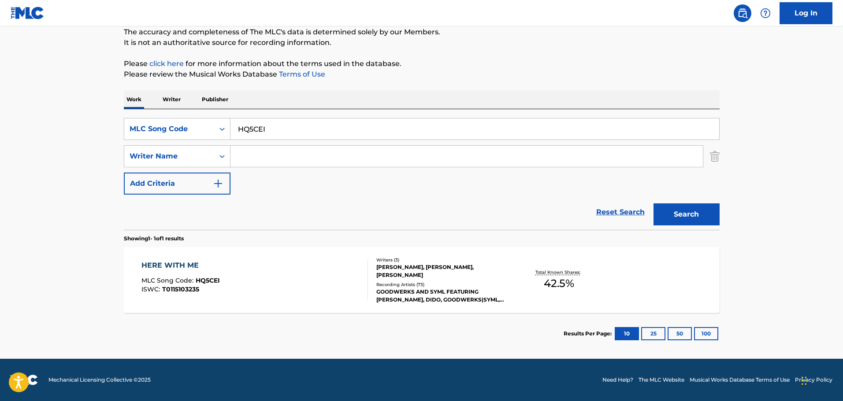
click at [287, 297] on div "HERE WITH ME MLC Song Code : HQ5CEI ISWC : T0115103235" at bounding box center [254, 280] width 226 height 40
